Goal: Task Accomplishment & Management: Manage account settings

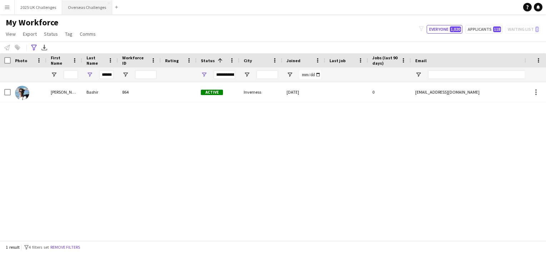
click at [78, 6] on button "Overseas Challenges Close" at bounding box center [87, 7] width 50 height 14
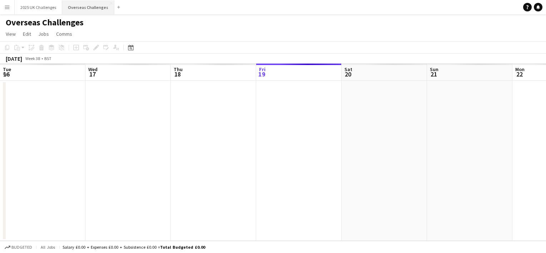
scroll to position [0, 171]
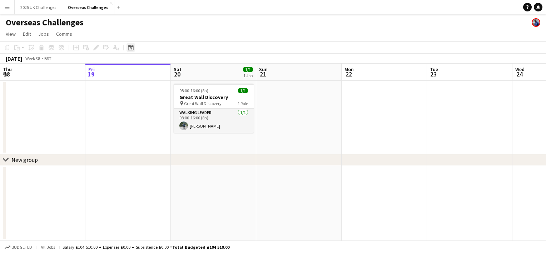
click at [129, 46] on icon at bounding box center [130, 48] width 5 height 6
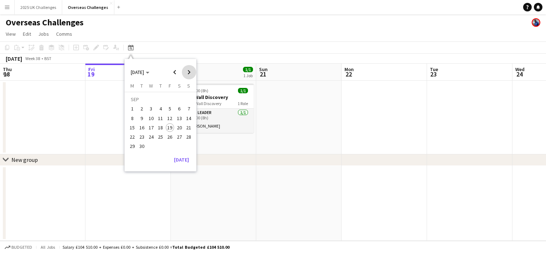
click at [187, 71] on span "Next month" at bounding box center [189, 72] width 14 height 14
click at [160, 137] on span "23" at bounding box center [160, 137] width 9 height 9
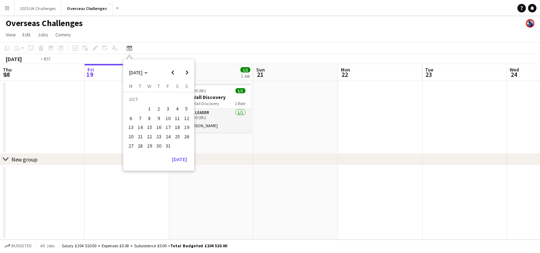
scroll to position [0, 246]
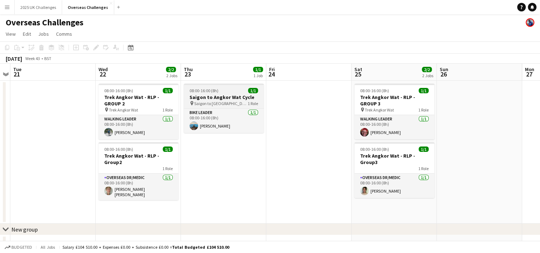
click at [213, 97] on h3 "Saigon to Angkor Wat Cycle" at bounding box center [224, 97] width 80 height 6
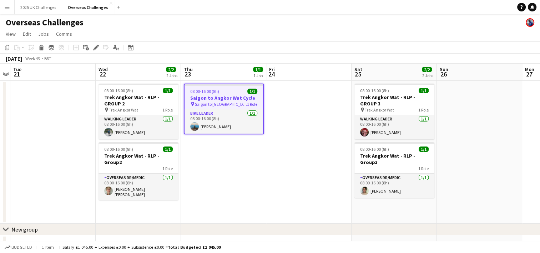
drag, startPoint x: 213, startPoint y: 97, endPoint x: 206, endPoint y: 90, distance: 9.6
click at [206, 90] on span "08:00-16:00 (8h)" at bounding box center [204, 91] width 29 height 5
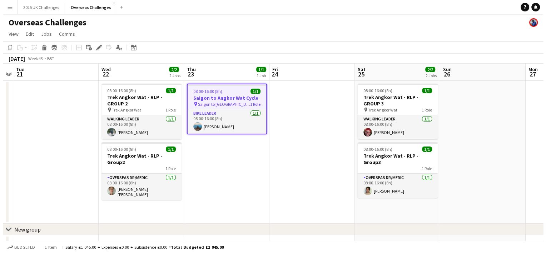
scroll to position [0, 245]
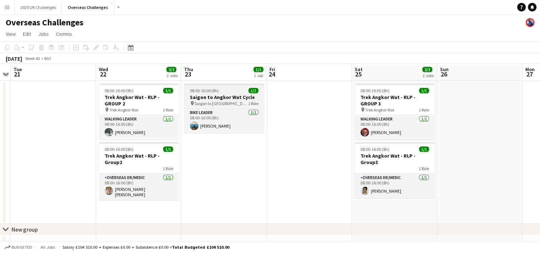
click at [206, 91] on span "08:00-16:00 (8h)" at bounding box center [204, 90] width 29 height 5
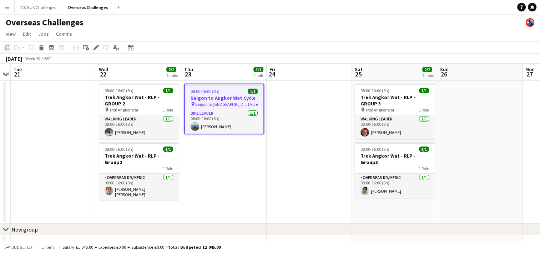
click at [6, 48] on icon "Copy" at bounding box center [7, 48] width 6 height 6
click at [81, 9] on button "Overseas Challenges Close" at bounding box center [88, 7] width 52 height 14
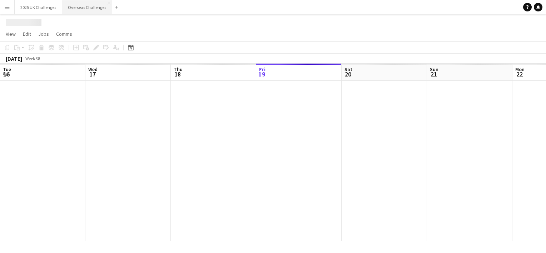
scroll to position [0, 171]
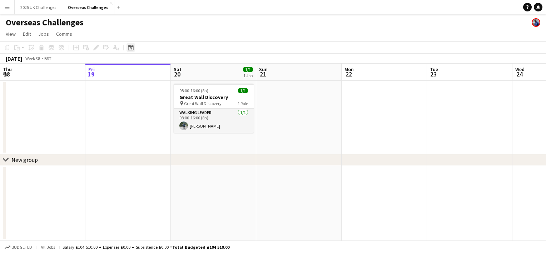
click at [130, 50] on icon at bounding box center [130, 48] width 5 height 6
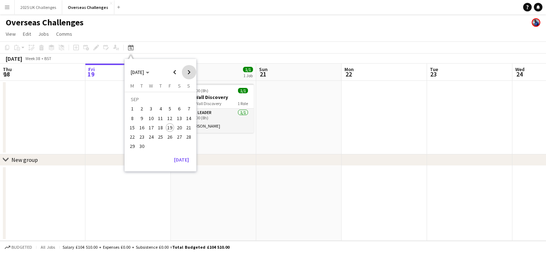
click at [188, 71] on span "Next month" at bounding box center [189, 72] width 14 height 14
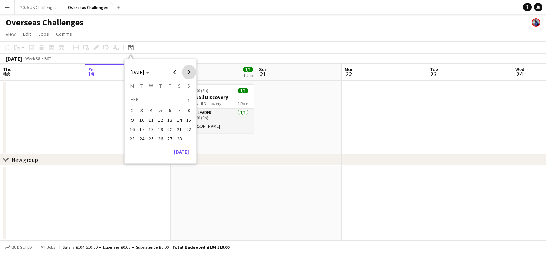
click at [188, 71] on span "Next month" at bounding box center [189, 72] width 14 height 14
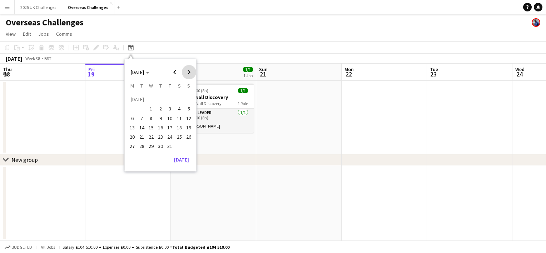
click at [188, 71] on span "Next month" at bounding box center [189, 72] width 14 height 14
click at [158, 128] on span "22" at bounding box center [160, 129] width 9 height 9
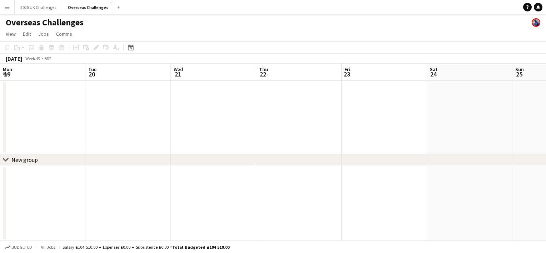
scroll to position [0, 246]
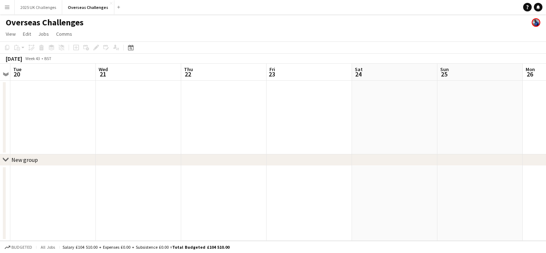
click at [199, 109] on app-date-cell at bounding box center [223, 118] width 85 height 74
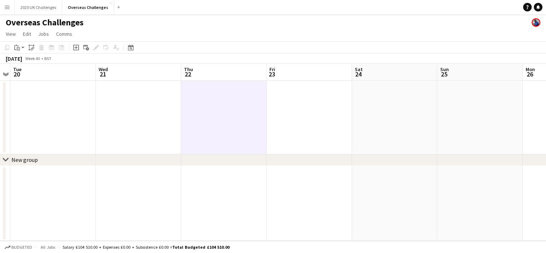
scroll to position [0, 245]
drag, startPoint x: 199, startPoint y: 109, endPoint x: 194, endPoint y: 98, distance: 12.3
click at [194, 98] on app-date-cell at bounding box center [224, 118] width 85 height 74
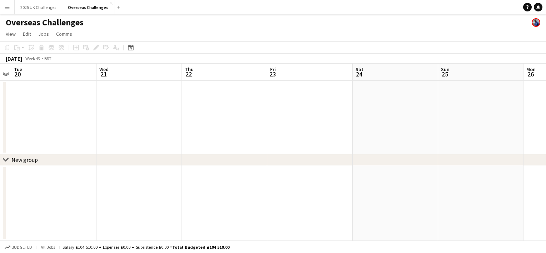
click at [170, 91] on app-date-cell at bounding box center [138, 118] width 85 height 74
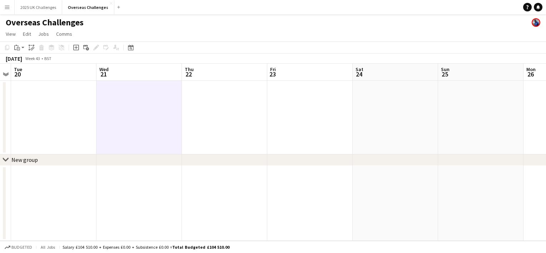
click at [235, 94] on app-date-cell at bounding box center [224, 118] width 85 height 74
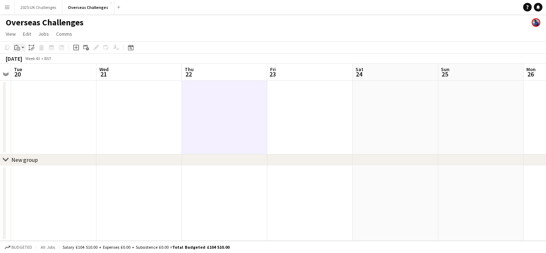
click at [20, 49] on div "Paste" at bounding box center [17, 47] width 9 height 9
click at [30, 78] on div "Paste Ctrl+V Paste with crew Ctrl+Shift+V" at bounding box center [52, 67] width 79 height 30
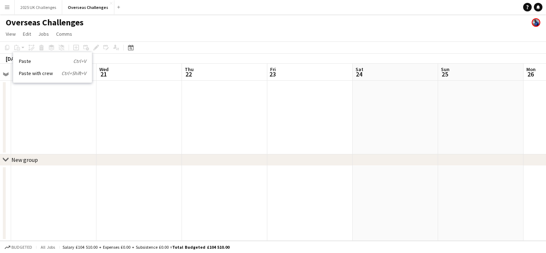
click at [31, 74] on link "Paste with crew Ctrl+Shift+V" at bounding box center [52, 73] width 67 height 6
click at [18, 48] on div "Copy Paste Paste Ctrl+V Paste with crew Ctrl+Shift+V Paste linked Job [GEOGRAPH…" at bounding box center [34, 47] width 63 height 9
click at [229, 110] on app-date-cell at bounding box center [224, 118] width 85 height 74
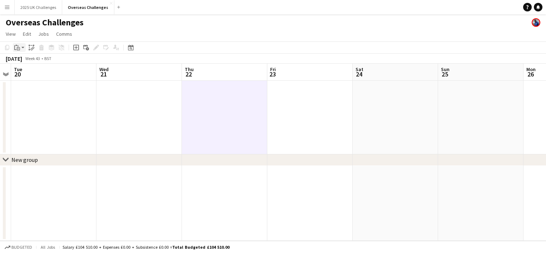
click at [15, 49] on icon at bounding box center [15, 47] width 2 height 5
click at [24, 72] on link "Paste with crew Ctrl+Shift+V" at bounding box center [52, 73] width 67 height 6
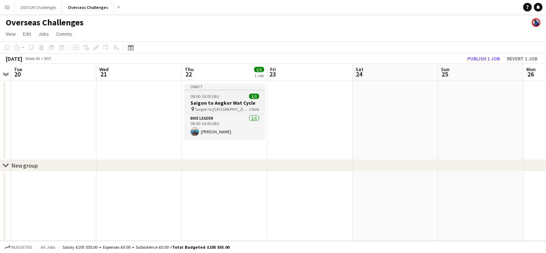
click at [219, 106] on h3 "Saigon to Angkor Wat Cycle" at bounding box center [225, 103] width 80 height 6
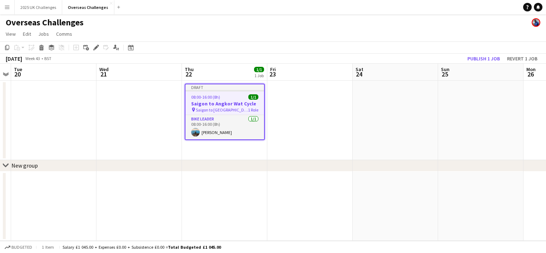
click at [218, 101] on h3 "Saigon to Angkor Wat Cycle" at bounding box center [224, 103] width 79 height 6
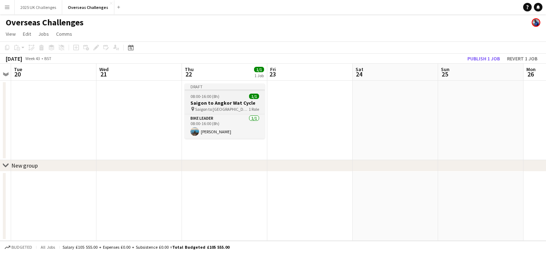
click at [218, 101] on h3 "Saigon to Angkor Wat Cycle" at bounding box center [225, 103] width 80 height 6
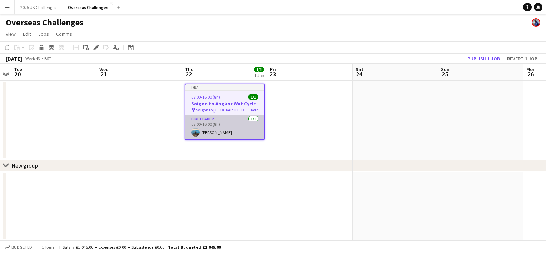
click at [221, 133] on app-card-role "Bike Leader [DATE] 08:00-16:00 (8h) [PERSON_NAME]" at bounding box center [224, 127] width 79 height 24
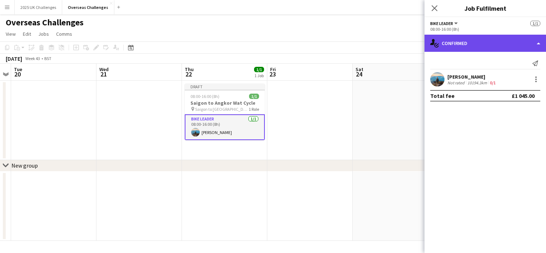
click at [460, 42] on div "single-neutral-actions-check-2 Confirmed" at bounding box center [484, 43] width 121 height 17
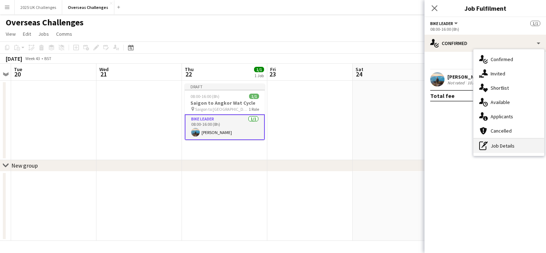
click at [522, 144] on div "pen-write Job Details" at bounding box center [508, 146] width 71 height 14
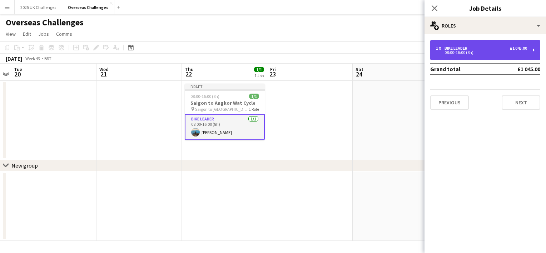
click at [476, 51] on div "08:00-16:00 (8h)" at bounding box center [481, 53] width 91 height 4
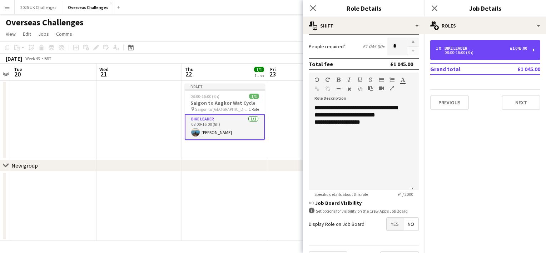
scroll to position [143, 0]
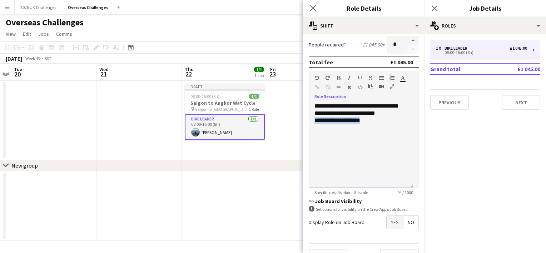
drag, startPoint x: 378, startPoint y: 121, endPoint x: 315, endPoint y: 120, distance: 62.9
click at [315, 120] on div "**********" at bounding box center [360, 120] width 93 height 7
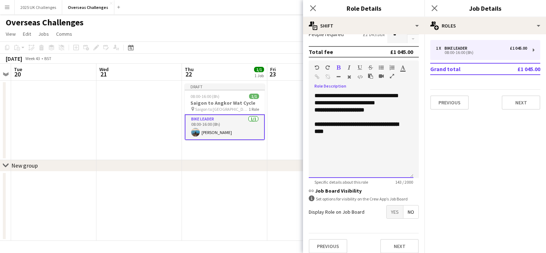
scroll to position [158, 0]
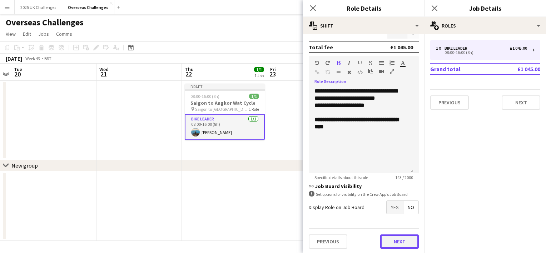
click at [388, 244] on button "Next" at bounding box center [399, 241] width 39 height 14
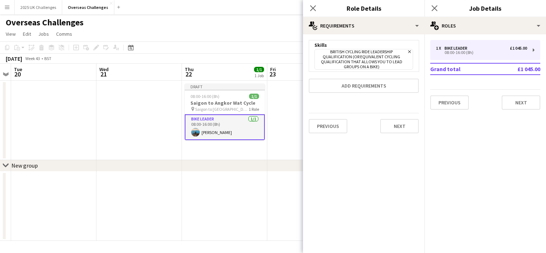
scroll to position [0, 0]
click at [403, 123] on button "Next" at bounding box center [399, 126] width 39 height 14
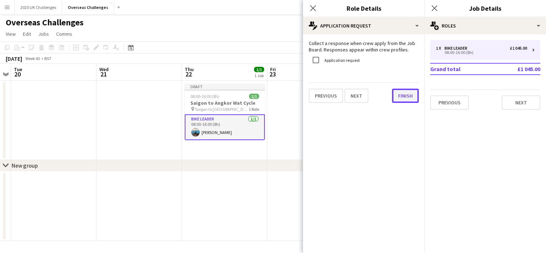
click at [403, 93] on button "Finish" at bounding box center [405, 96] width 27 height 14
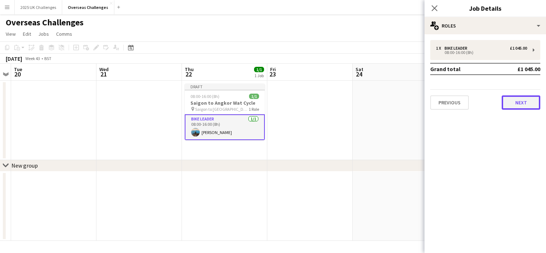
click at [529, 103] on button "Next" at bounding box center [521, 102] width 39 height 14
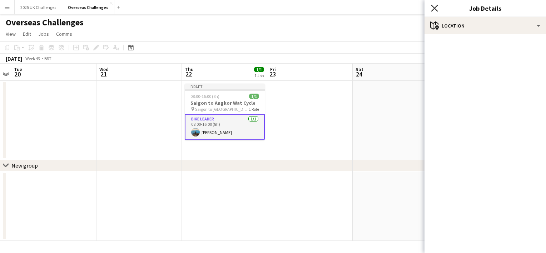
click at [434, 5] on icon "Close pop-in" at bounding box center [434, 8] width 7 height 7
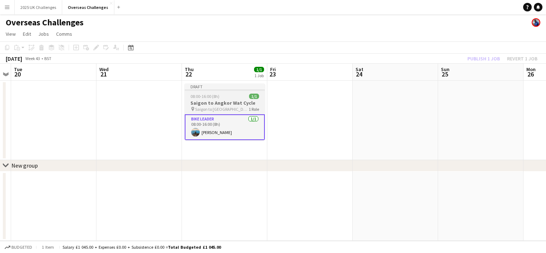
click at [214, 98] on span "08:00-16:00 (8h)" at bounding box center [204, 96] width 29 height 5
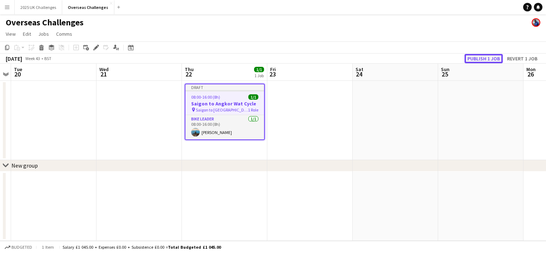
click at [477, 59] on button "Publish 1 job" at bounding box center [483, 58] width 38 height 9
